Goal: Information Seeking & Learning: Learn about a topic

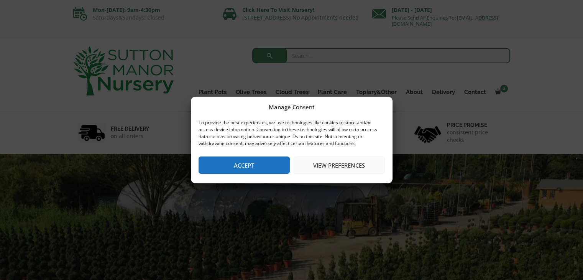
click at [266, 162] on button "Accept" at bounding box center [244, 165] width 91 height 17
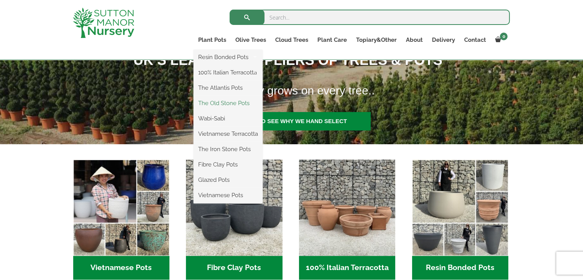
scroll to position [230, 0]
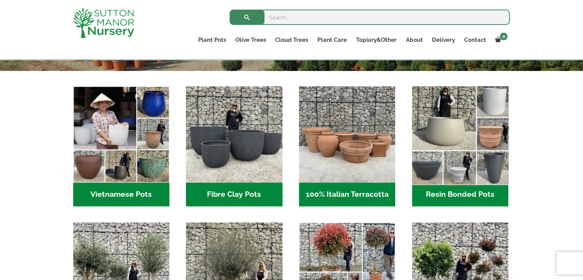
click at [443, 115] on img "Visit product category Resin Bonded Pots" at bounding box center [460, 134] width 101 height 101
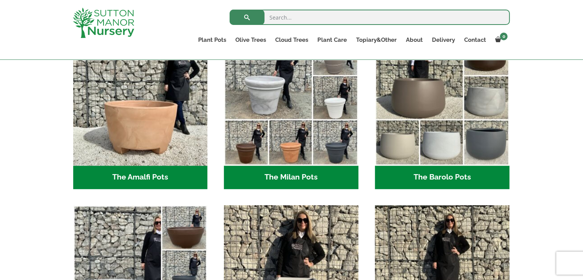
scroll to position [230, 0]
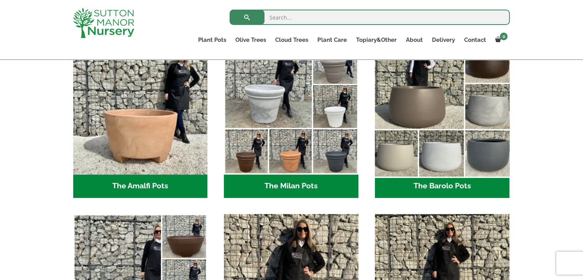
click at [415, 116] on img "Visit product category The Barolo Pots" at bounding box center [442, 106] width 141 height 141
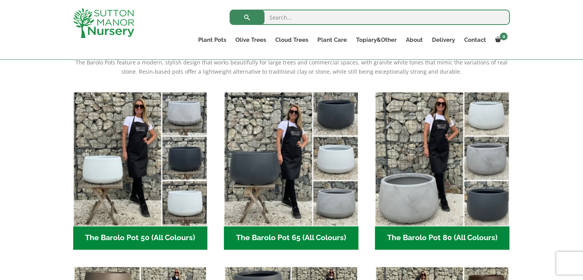
scroll to position [230, 0]
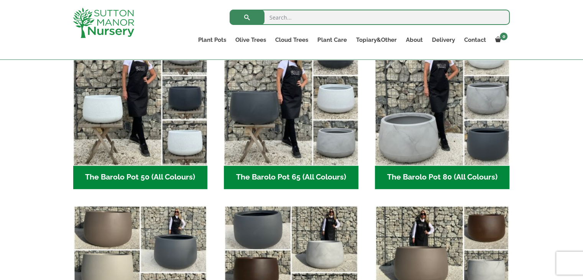
click at [424, 174] on h2 "The Barolo Pot 80 (All Colours) (6)" at bounding box center [442, 178] width 135 height 24
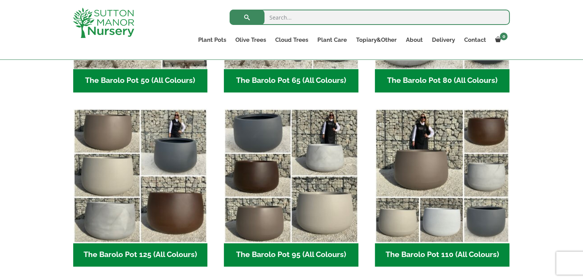
scroll to position [345, 0]
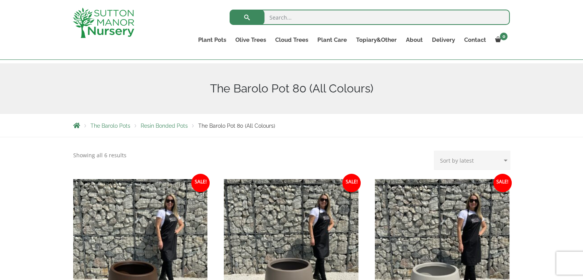
scroll to position [230, 0]
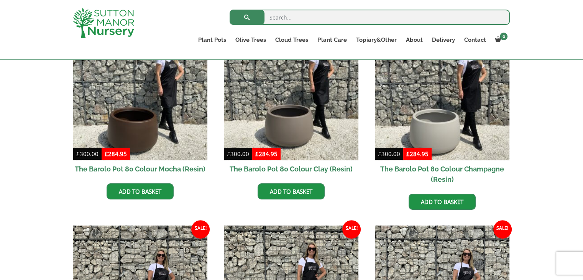
click at [282, 166] on h2 "The Barolo Pot 80 Colour Clay (Resin)" at bounding box center [291, 168] width 135 height 17
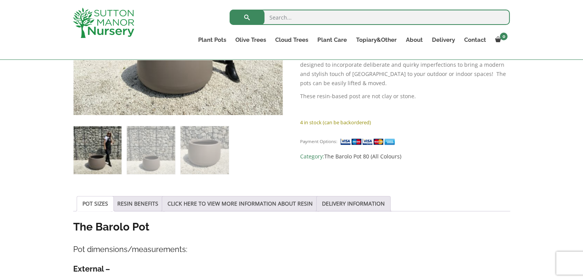
scroll to position [345, 0]
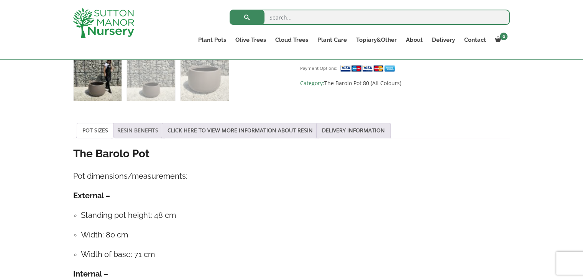
click at [143, 128] on link "RESIN BENEFITS" at bounding box center [137, 130] width 41 height 15
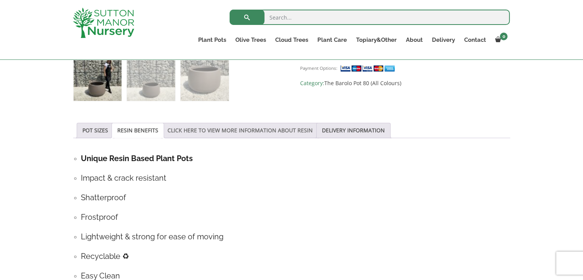
click at [204, 128] on link "CLICK HERE TO VIEW MORE INFORMATION ABOUT RESIN" at bounding box center [240, 130] width 145 height 15
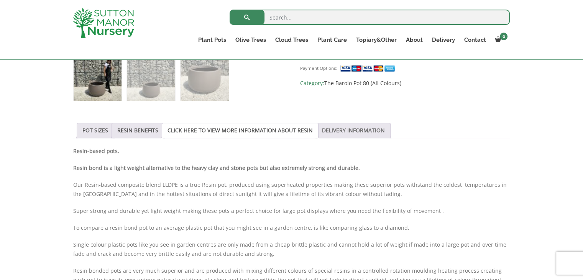
click at [367, 126] on link "DELIVERY INFORMATION" at bounding box center [353, 130] width 63 height 15
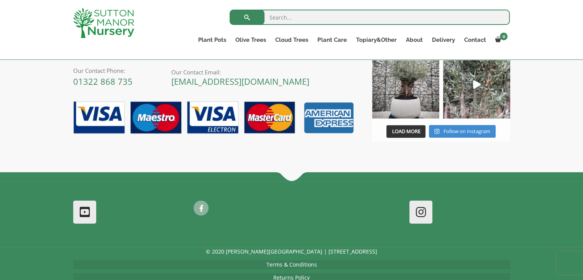
scroll to position [913, 0]
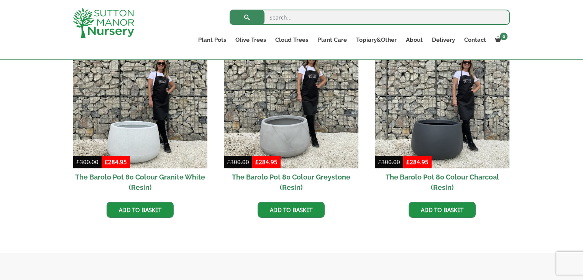
scroll to position [269, 0]
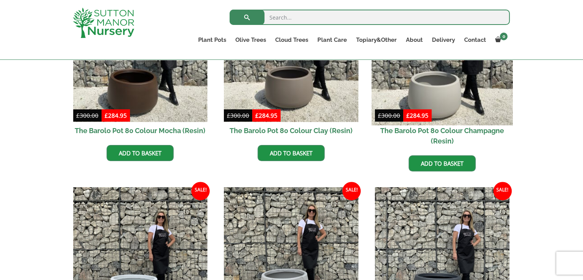
click at [450, 80] on img at bounding box center [442, 54] width 141 height 141
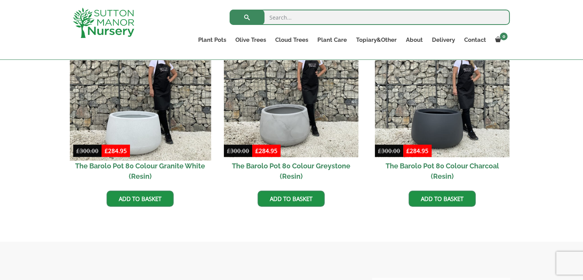
scroll to position [422, 0]
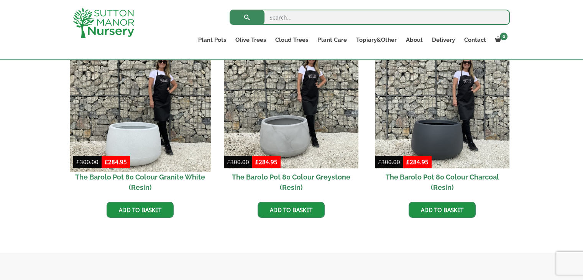
click at [140, 99] on img at bounding box center [140, 101] width 141 height 141
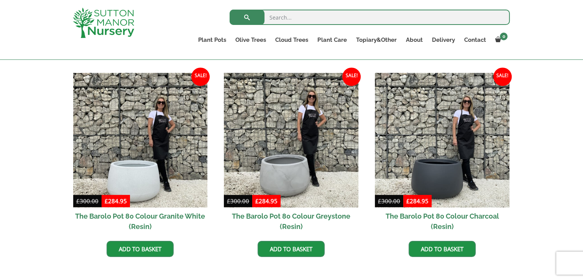
scroll to position [384, 0]
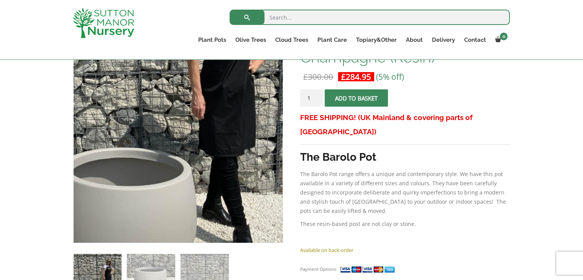
scroll to position [192, 0]
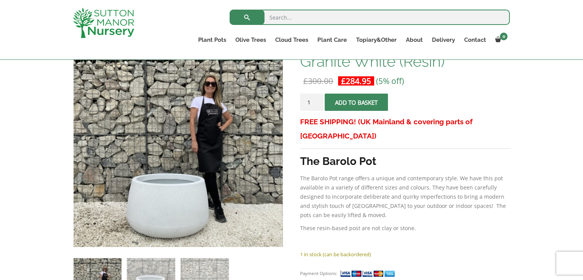
scroll to position [153, 0]
